Goal: Task Accomplishment & Management: Manage account settings

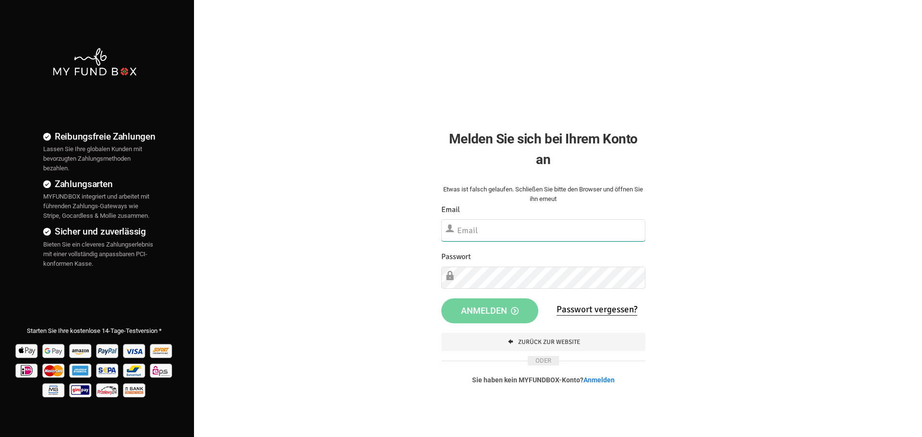
type input "[EMAIL_ADDRESS][DOMAIN_NAME]"
click at [761, 299] on div "Reibungsfreie Zahlungen Lassen Sie Ihre globalen Kunden mit bevorzugten Zahlung…" at bounding box center [460, 246] width 931 height 492
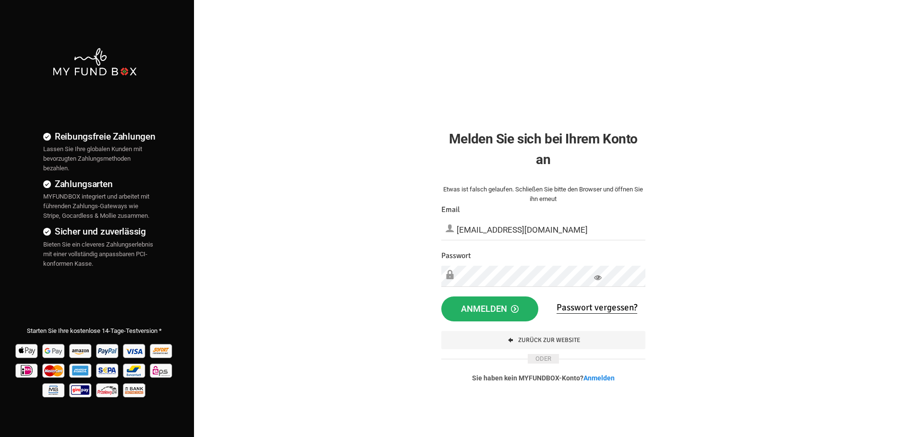
click at [490, 313] on span "Anmelden" at bounding box center [490, 309] width 58 height 10
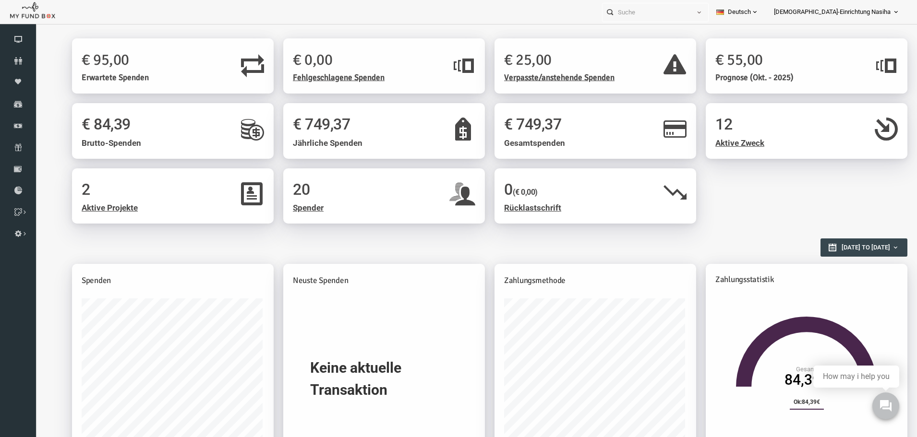
click at [498, 59] on h1 "€ 25,00" at bounding box center [561, 60] width 150 height 24
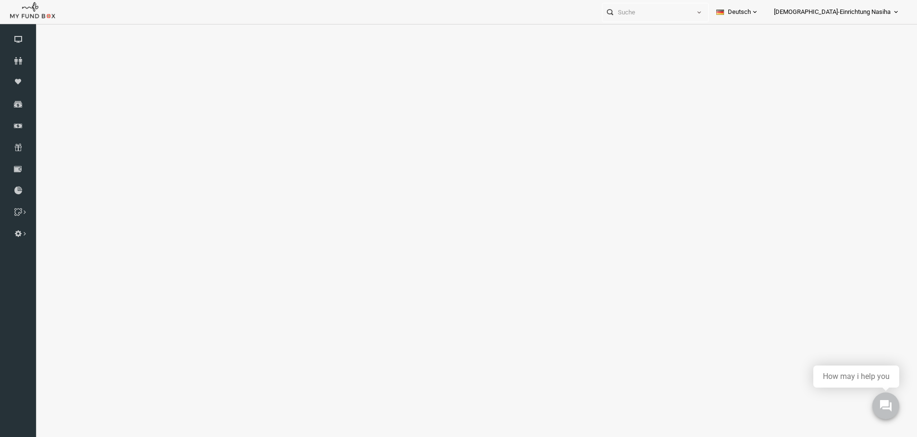
select select "100"
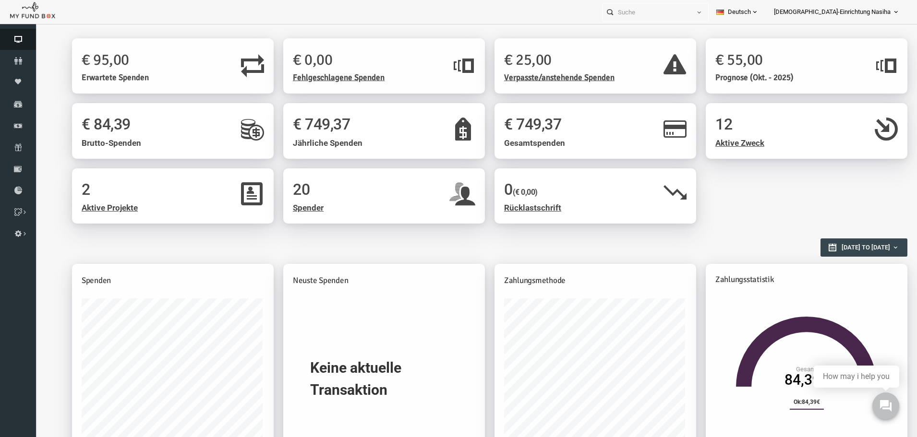
click at [18, 40] on icon at bounding box center [18, 40] width 36 height 8
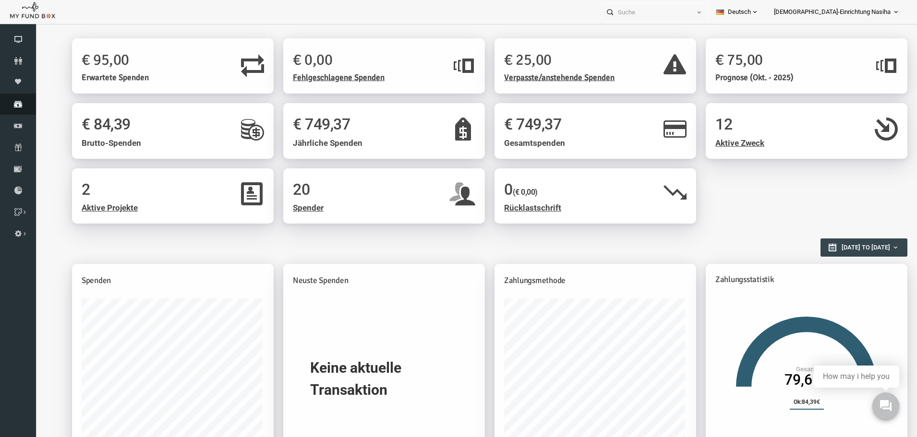
click at [19, 108] on icon at bounding box center [18, 104] width 36 height 8
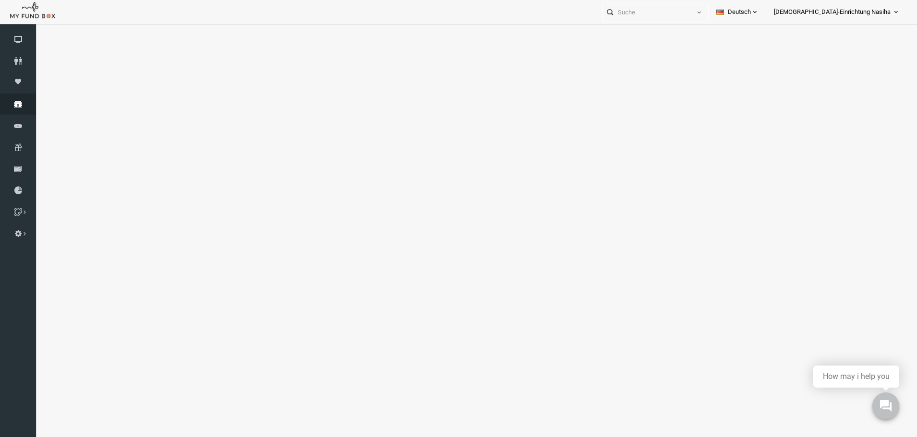
select select "100"
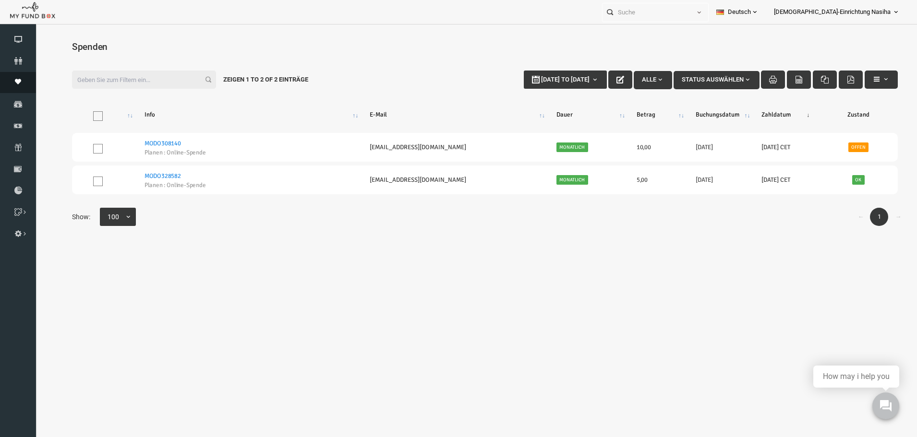
click at [17, 84] on icon at bounding box center [18, 82] width 36 height 6
click at [0, 0] on icon at bounding box center [0, 0] width 0 height 0
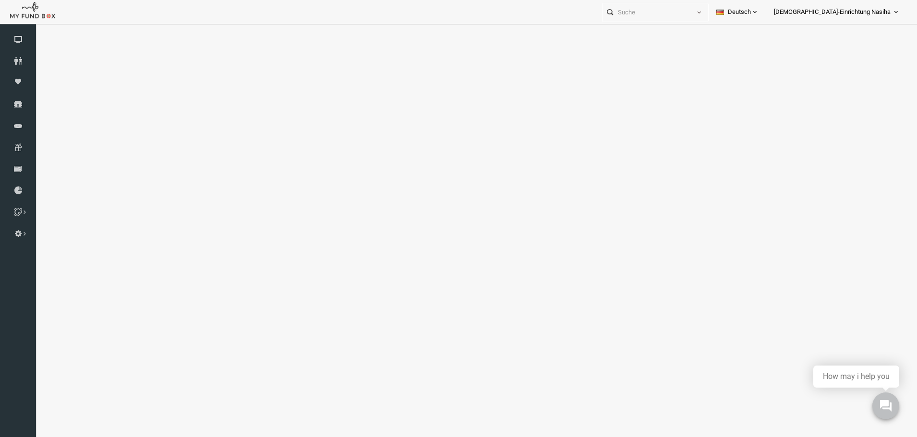
select select "100"
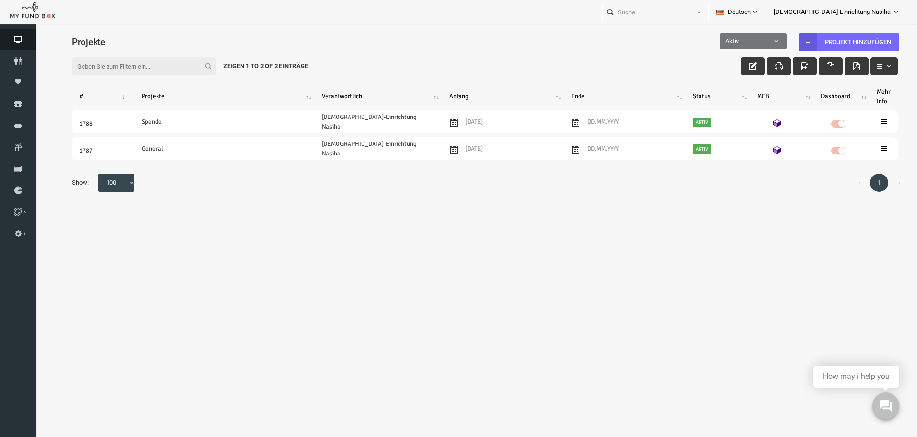
click at [13, 40] on icon at bounding box center [18, 40] width 36 height 8
